Goal: Task Accomplishment & Management: Complete application form

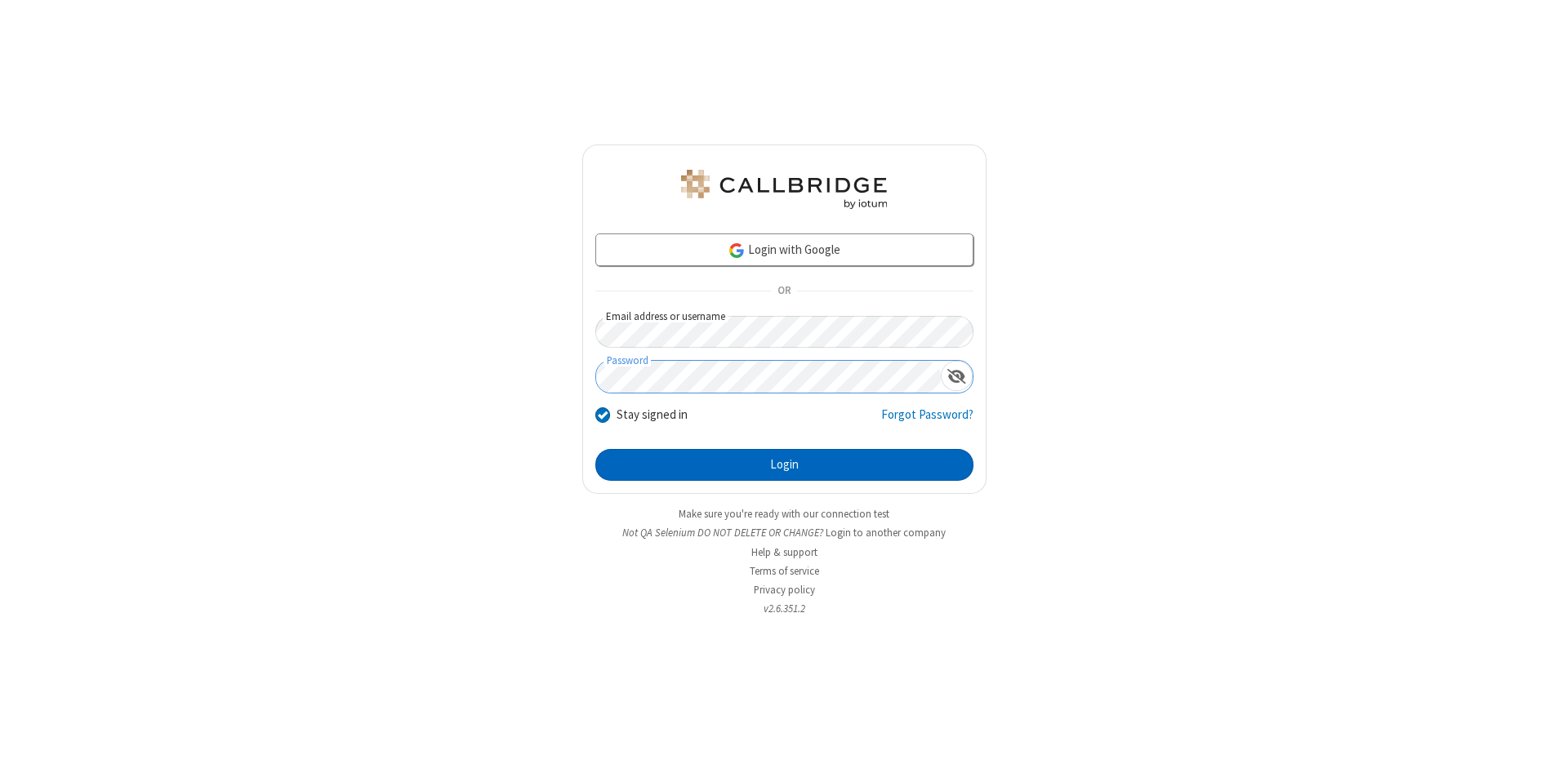
click at [784, 466] on button "Login" at bounding box center [784, 465] width 378 height 33
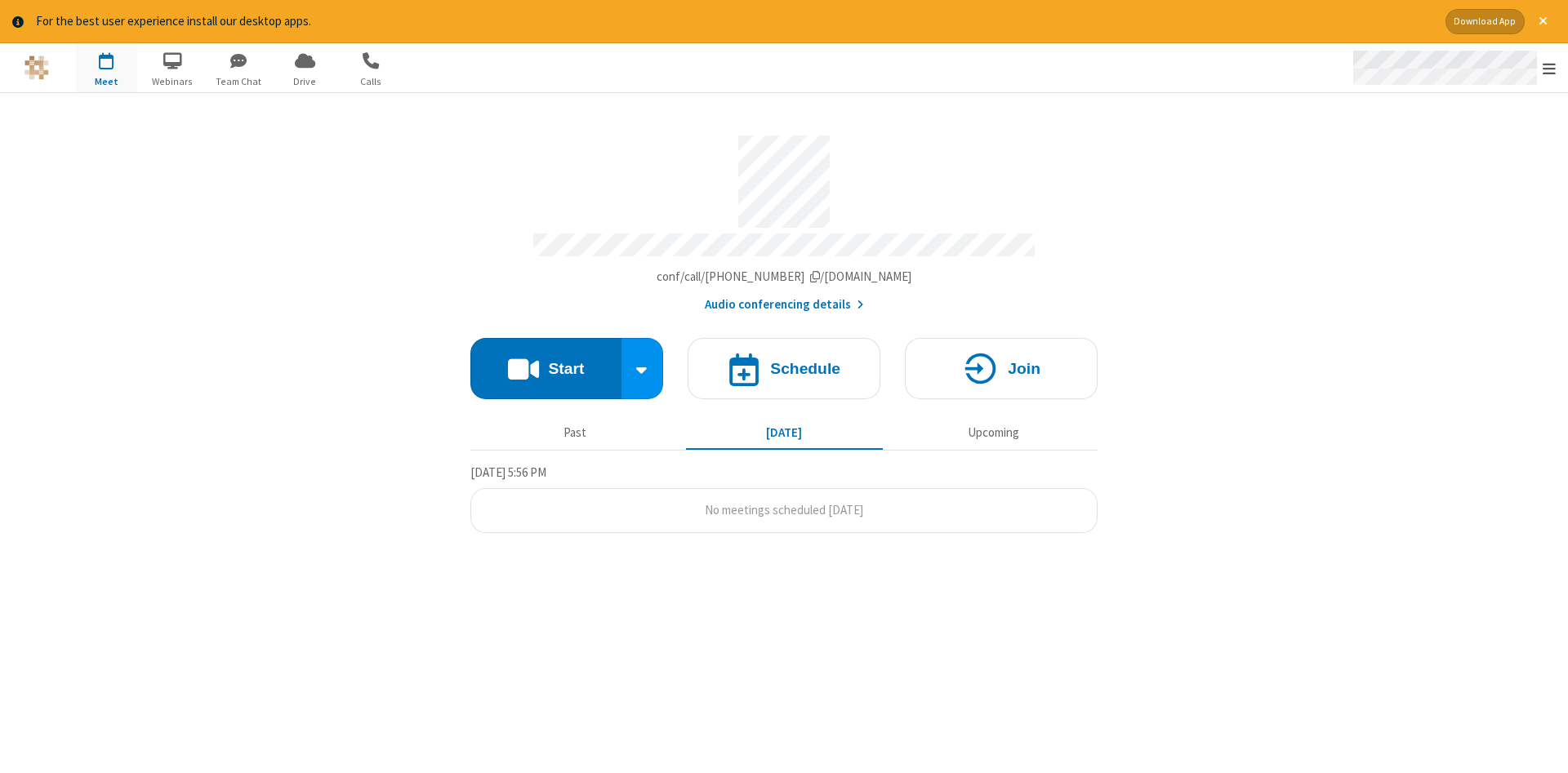
click at [1550, 69] on span "Open menu" at bounding box center [1549, 69] width 13 height 17
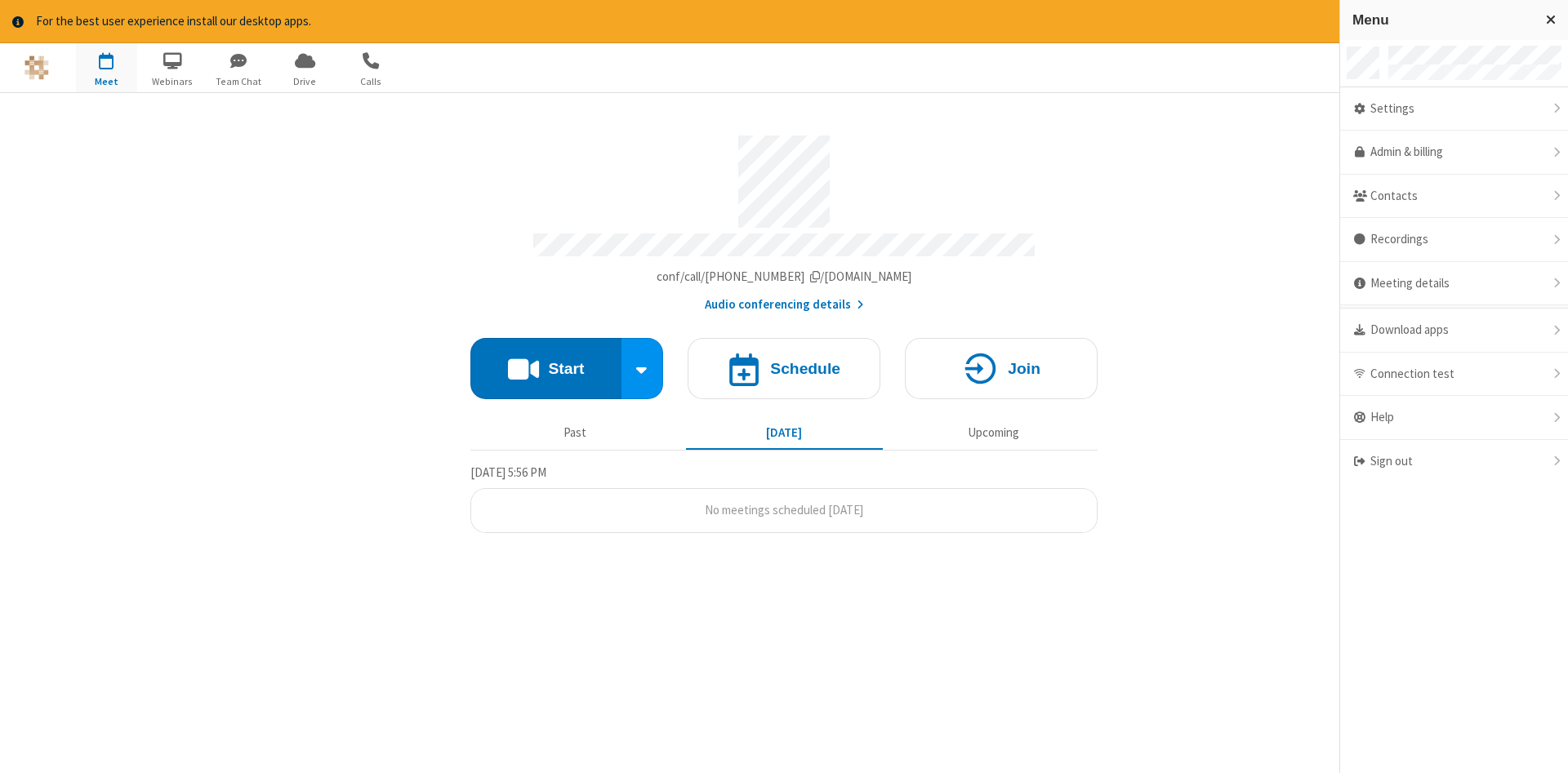
click at [106, 67] on span "button" at bounding box center [106, 61] width 62 height 28
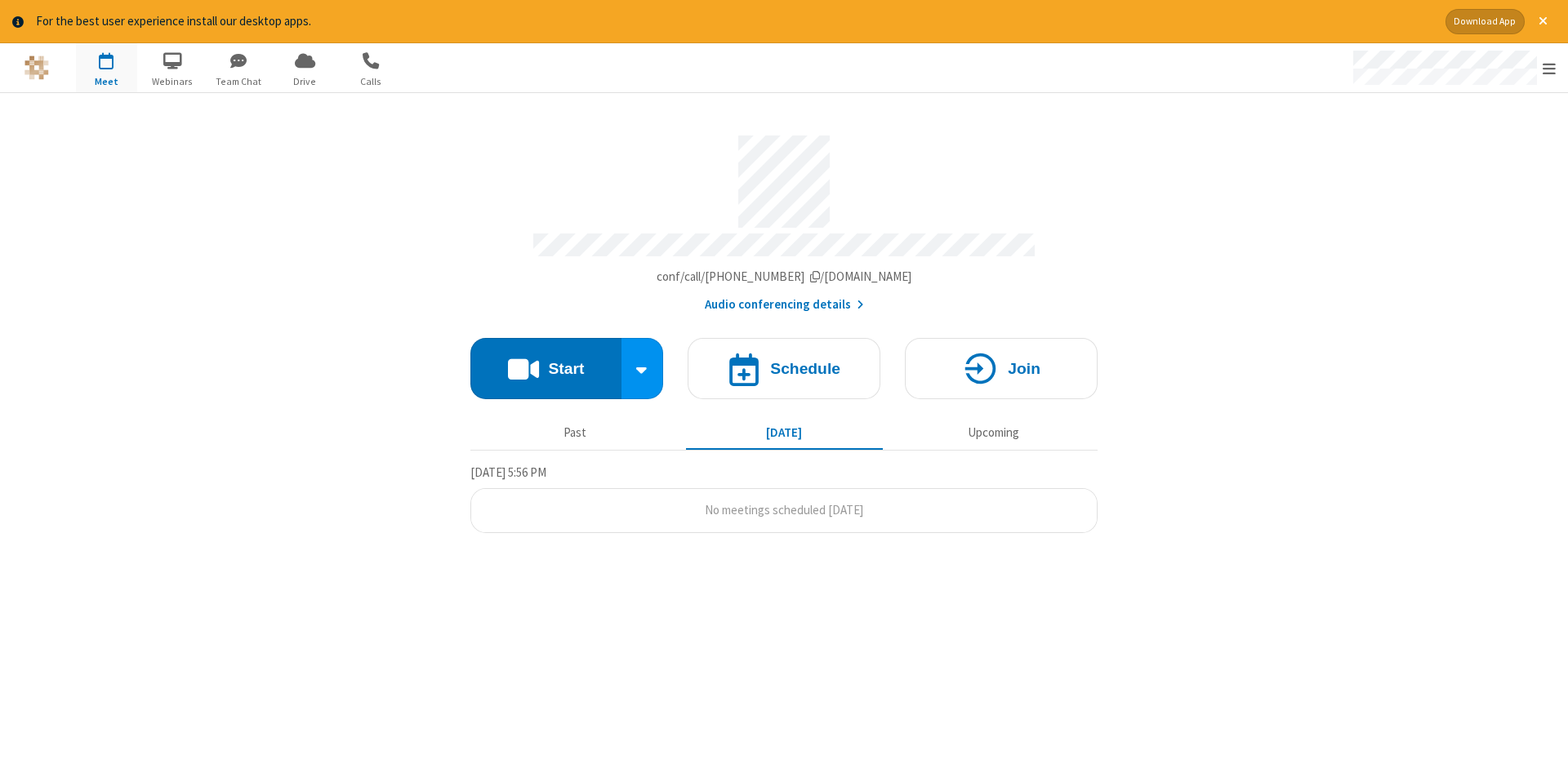
click at [106, 67] on span "button" at bounding box center [106, 61] width 62 height 28
click at [784, 363] on h4 "Schedule" at bounding box center [805, 369] width 70 height 16
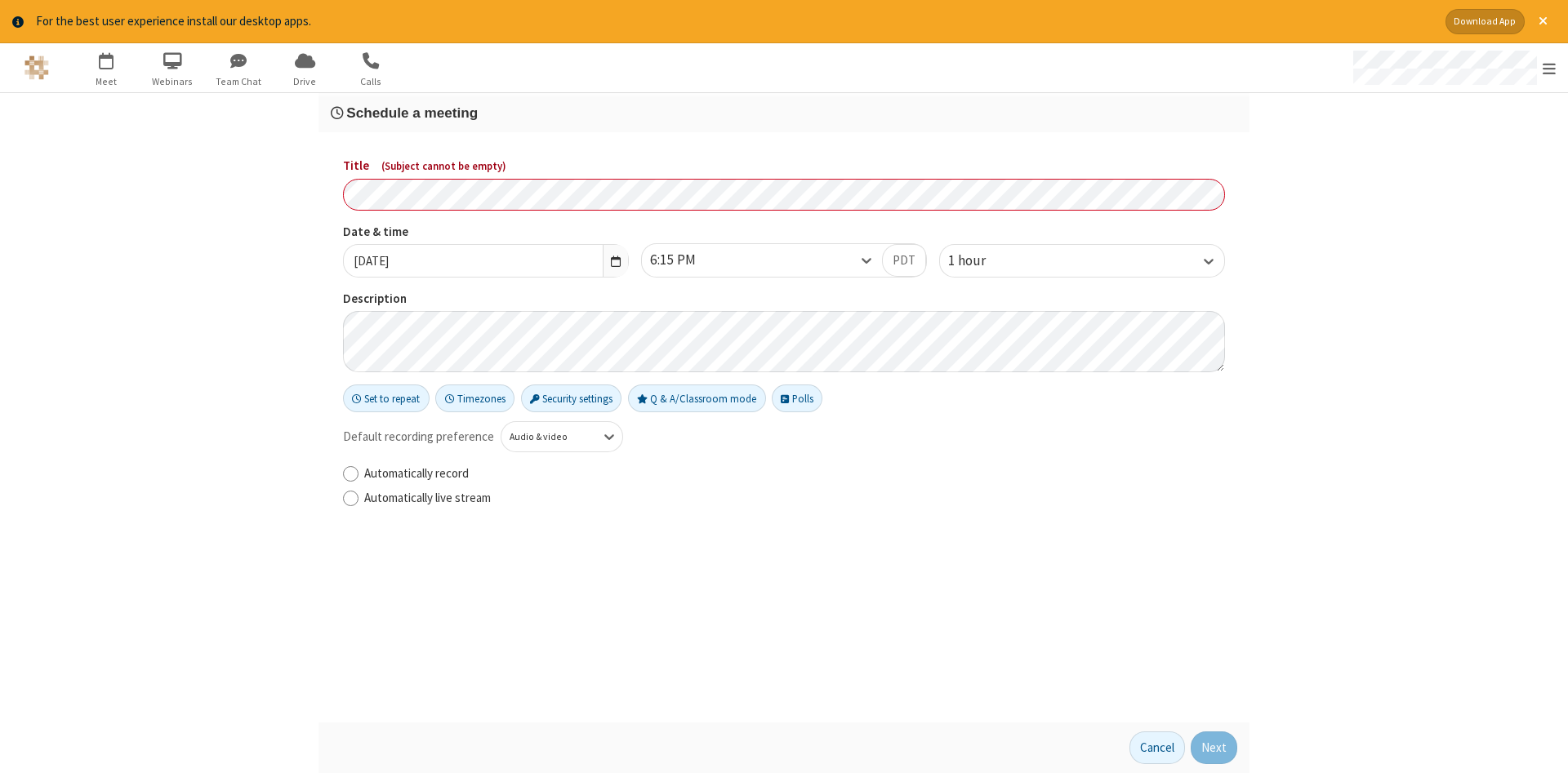
click at [784, 112] on h3 "Schedule a meeting" at bounding box center [784, 113] width 907 height 16
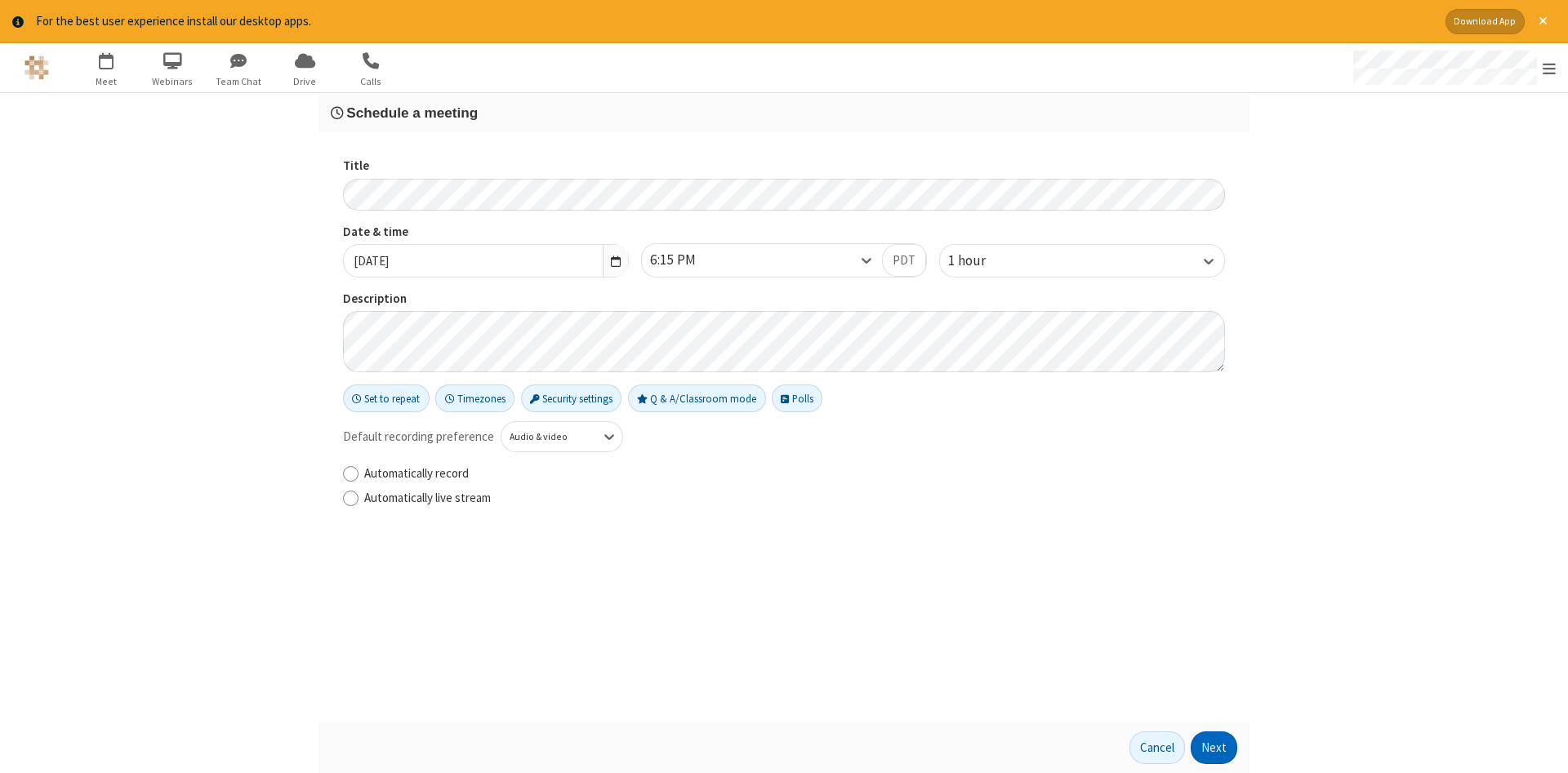
click at [1215, 748] on button "Next" at bounding box center [1214, 748] width 47 height 33
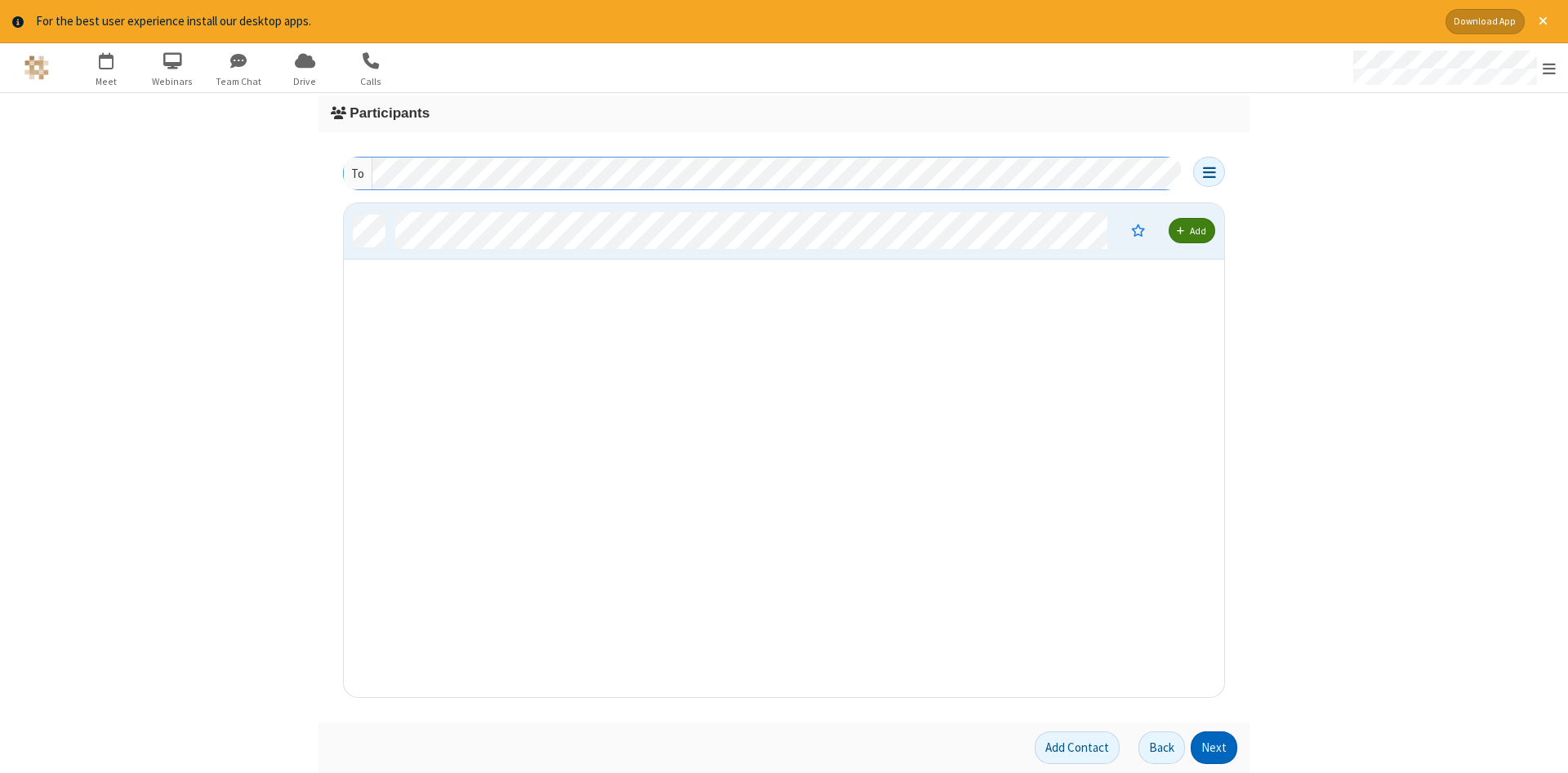
click at [1215, 748] on button "Next" at bounding box center [1214, 748] width 47 height 33
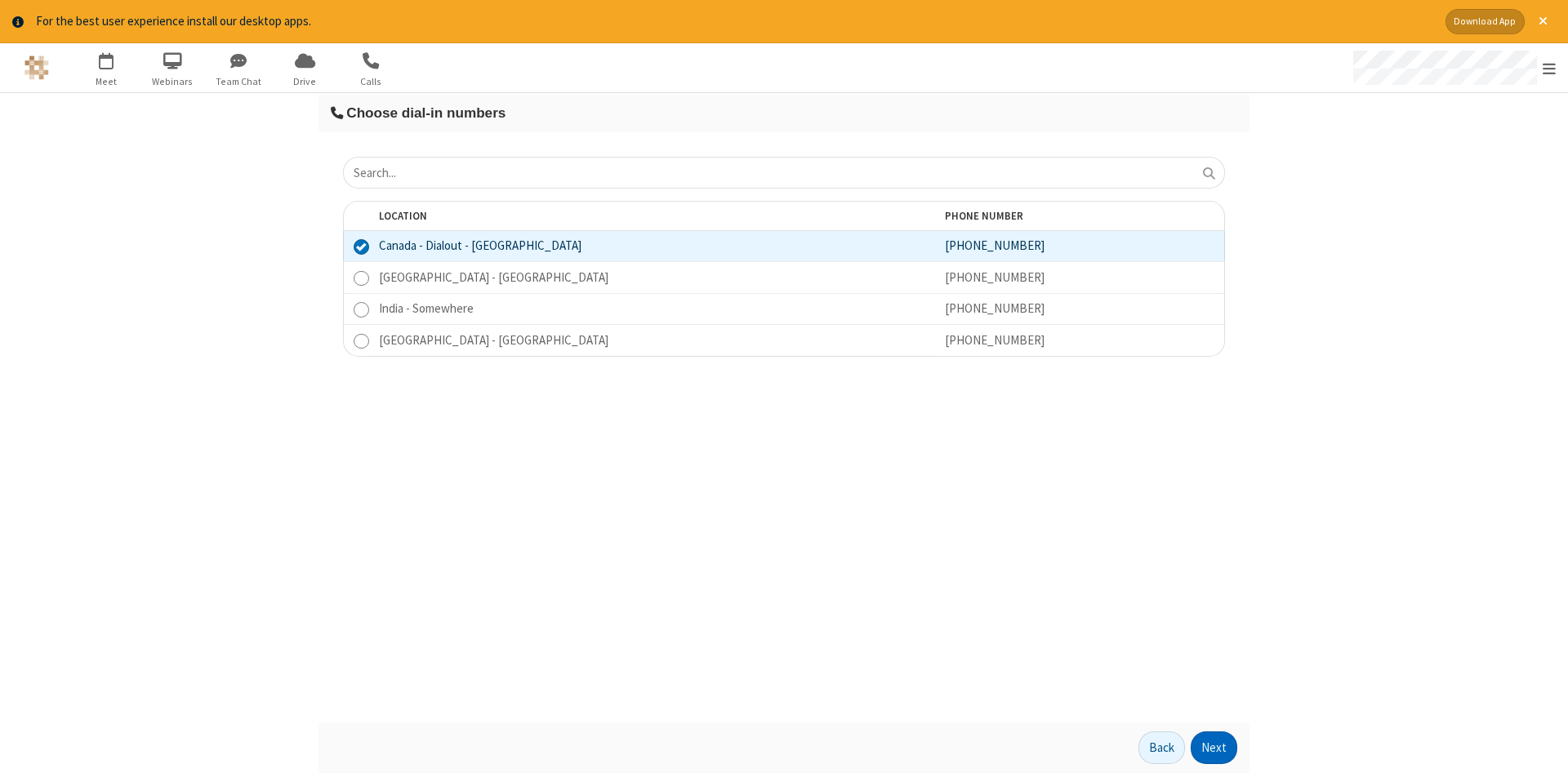
click at [1215, 748] on button "Next" at bounding box center [1214, 748] width 47 height 33
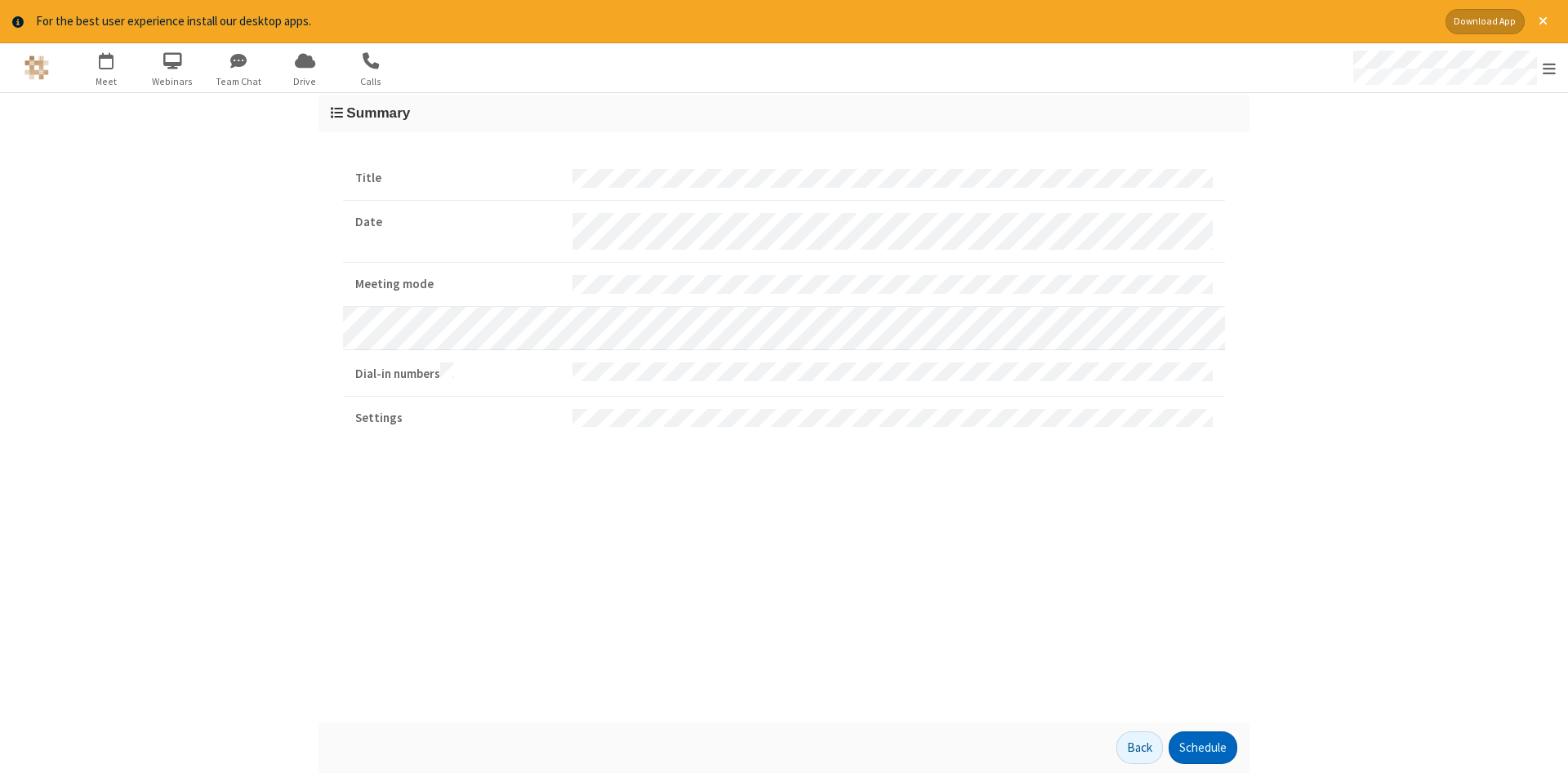
click at [1202, 748] on button "Schedule" at bounding box center [1203, 748] width 69 height 33
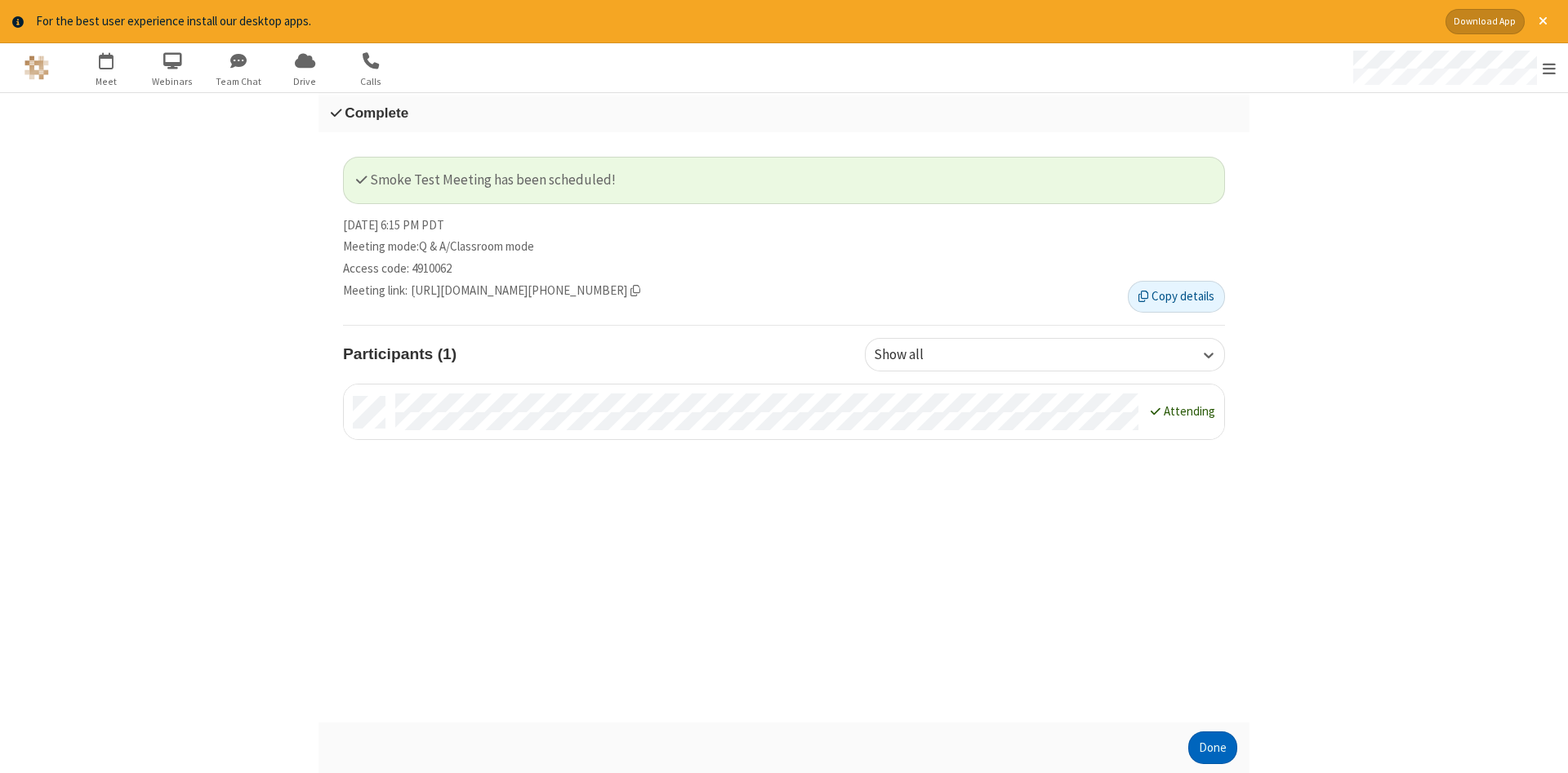
click at [1213, 748] on button "Done" at bounding box center [1213, 748] width 49 height 33
